Goal: Information Seeking & Learning: Learn about a topic

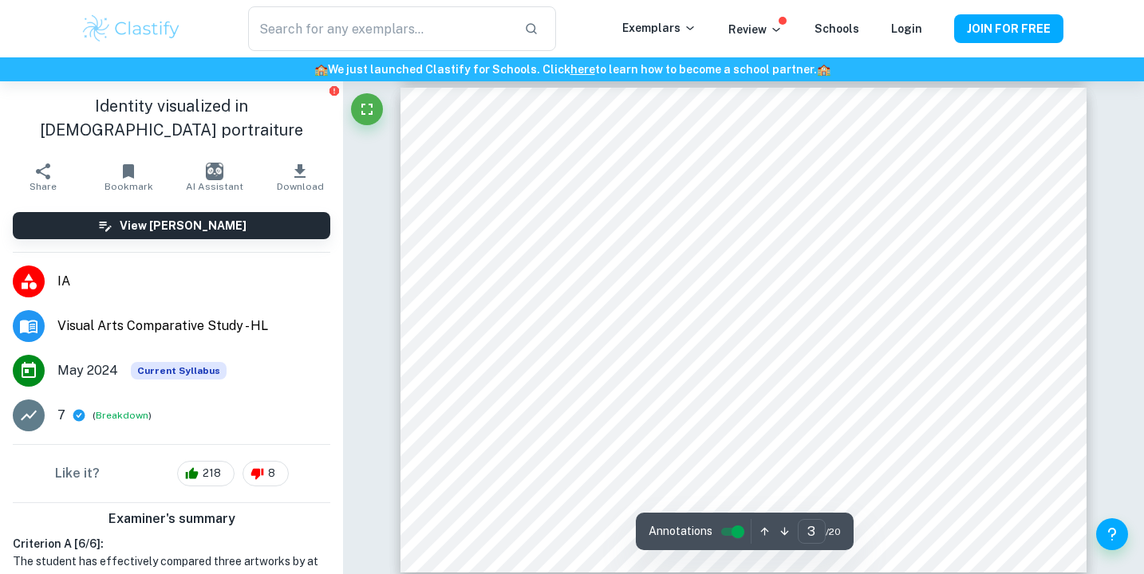
scroll to position [1222, 0]
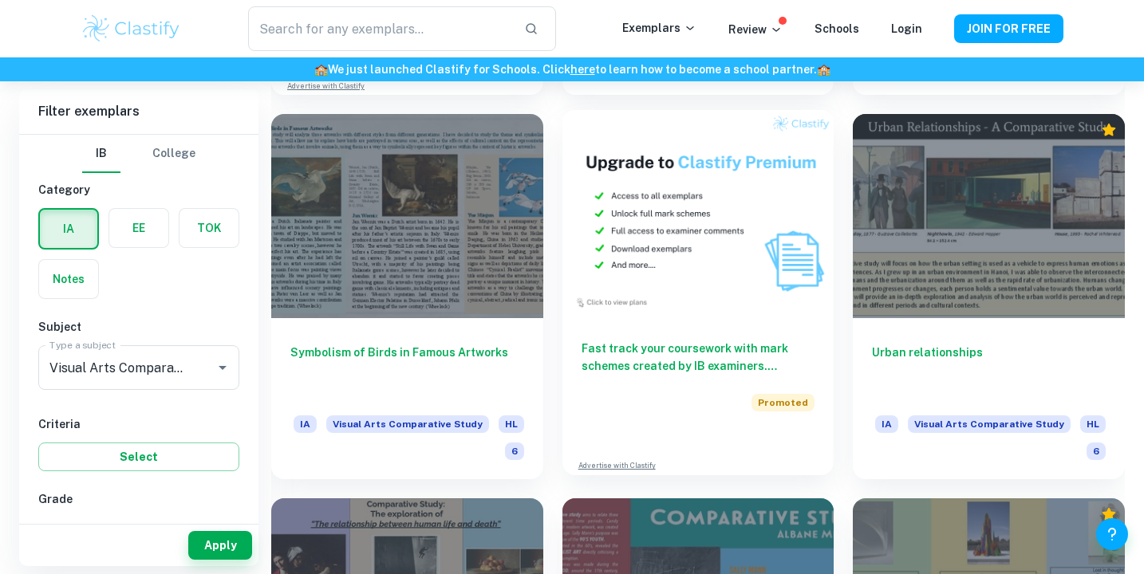
scroll to position [3037, 0]
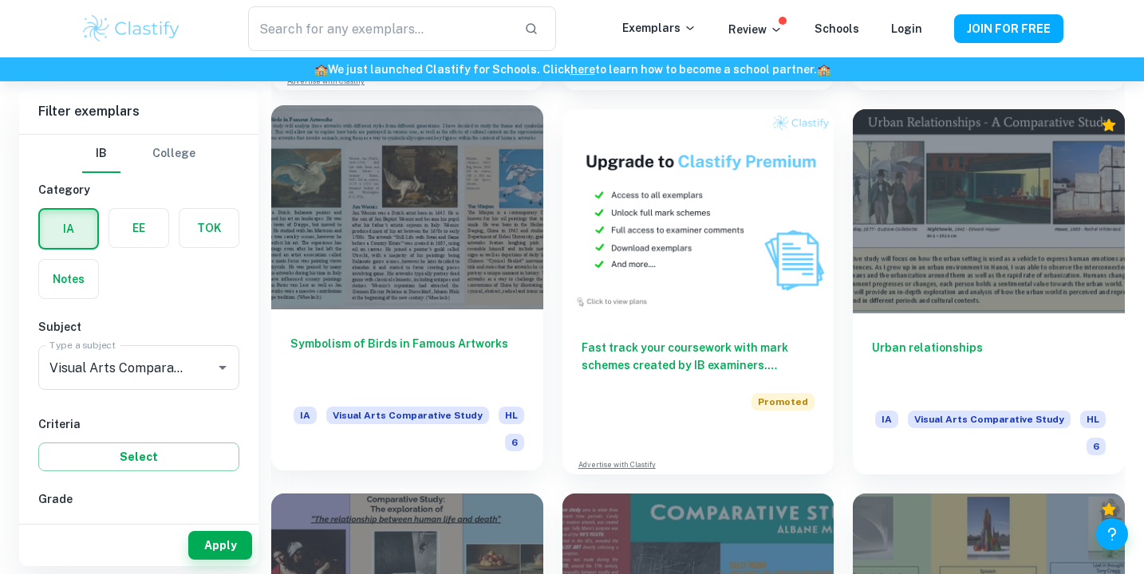
click at [465, 347] on h6 "Symbolism of Birds in Famous Artworks" at bounding box center [407, 361] width 234 height 53
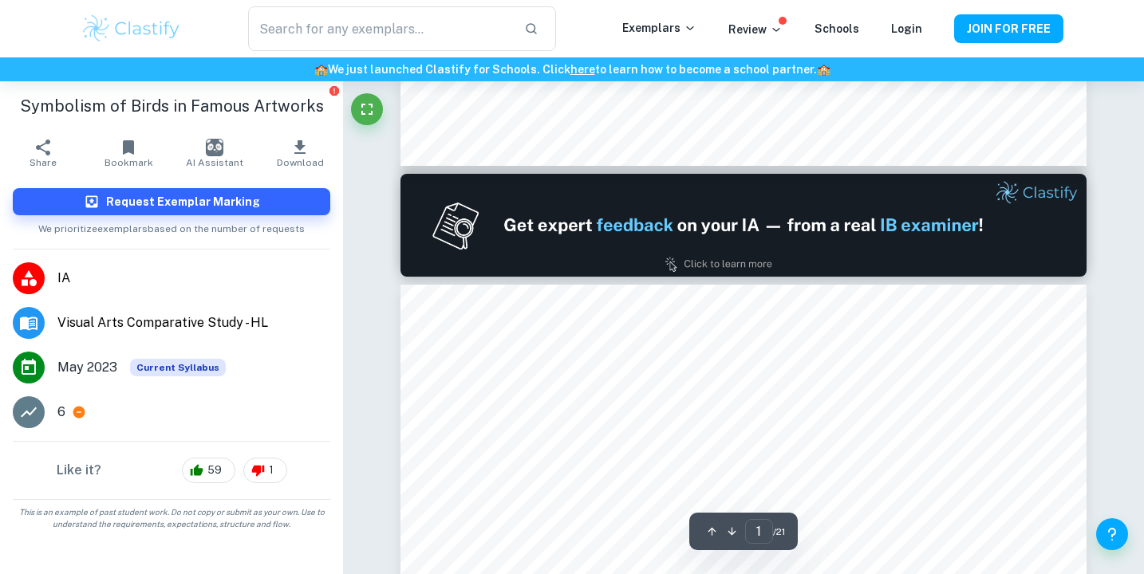
type input "2"
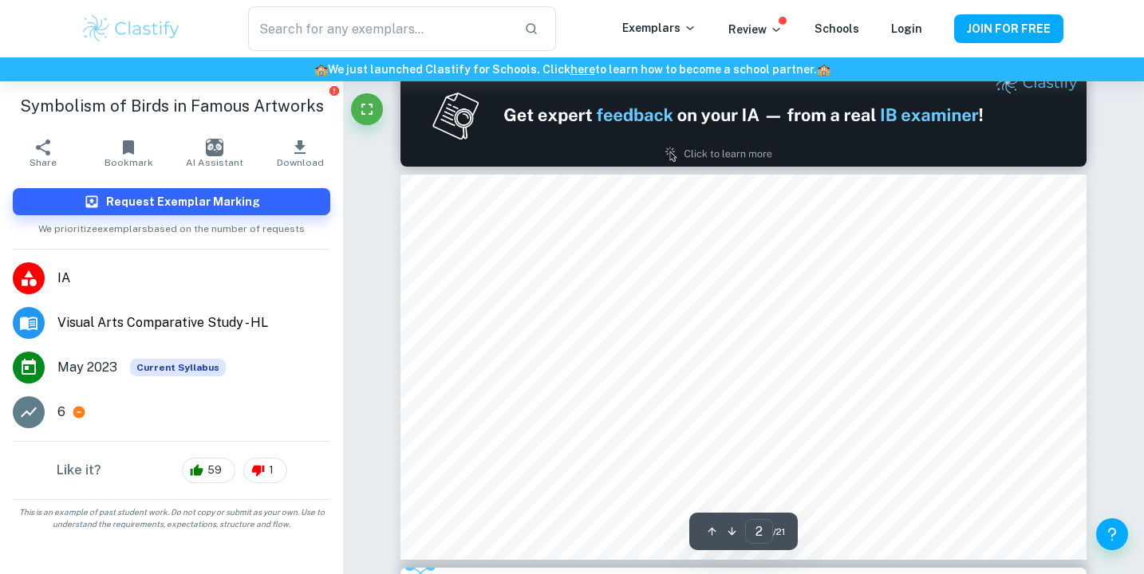
scroll to position [683, 0]
